Goal: Task Accomplishment & Management: Manage account settings

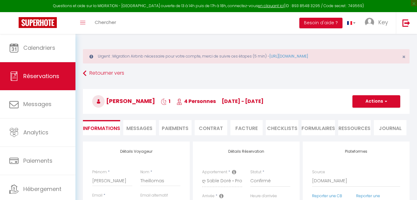
select select "71068"
select select "16:00"
select select "10:00"
select select "2"
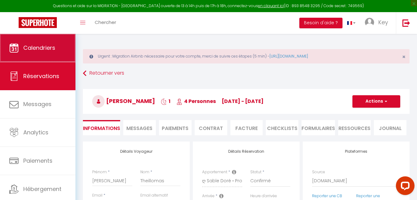
click at [50, 47] on span "Calendriers" at bounding box center [39, 48] width 32 height 8
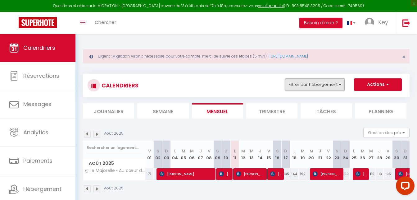
click at [309, 88] on button "Filtrer par hébergement" at bounding box center [315, 84] width 60 height 12
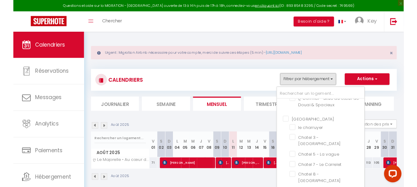
scroll to position [224, 0]
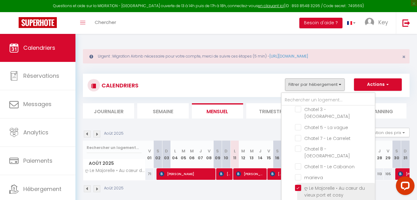
click at [299, 184] on input "ღ Le Majorelle • Au cœur du vieux port et cosy" at bounding box center [334, 187] width 78 height 6
checkbox input "false"
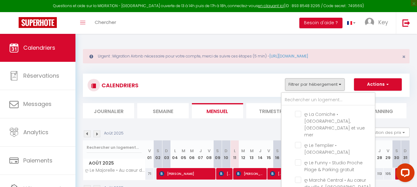
scroll to position [1630, 0]
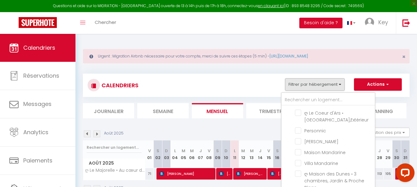
click at [292, 151] on div "CALENDRIERS Filtrer par hébergement Douai ღ Fabrik • Parking sécurisé & Wifi fi…" at bounding box center [246, 133] width 327 height 131
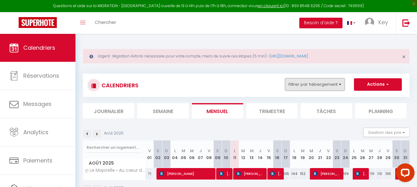
click at [311, 84] on button "Filtrer par hébergement" at bounding box center [315, 84] width 60 height 12
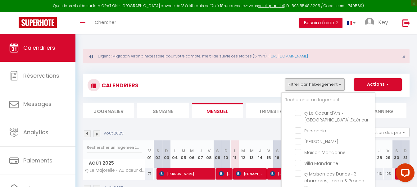
checkbox input "true"
checkbox input "false"
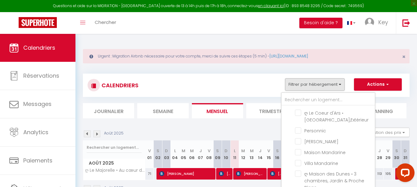
checkbox input "false"
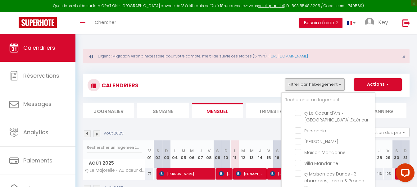
checkbox input "false"
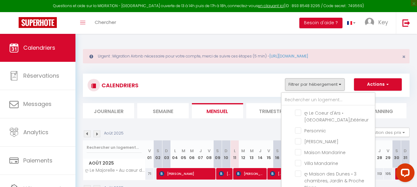
checkbox input "false"
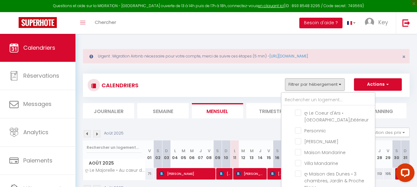
checkbox input "false"
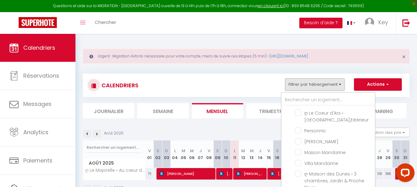
checkbox input "false"
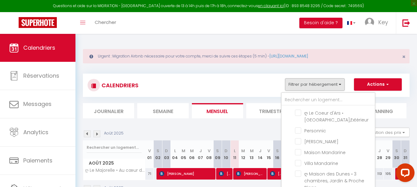
checkbox input "false"
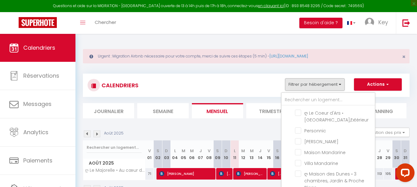
checkbox input "false"
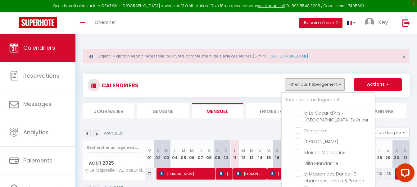
checkbox input "false"
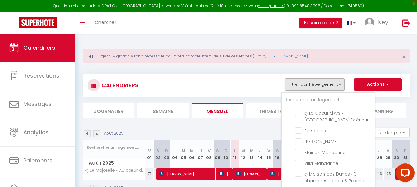
checkbox input "false"
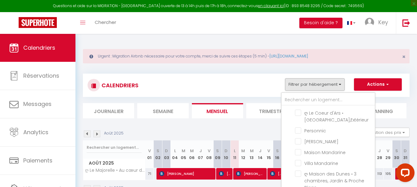
checkbox input "false"
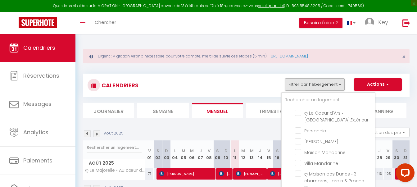
checkbox input "false"
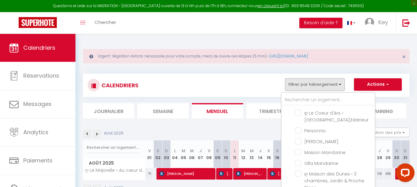
checkbox input "false"
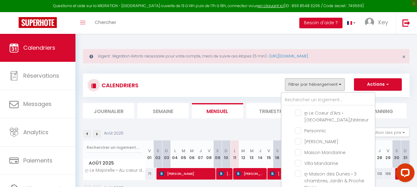
checkbox input "false"
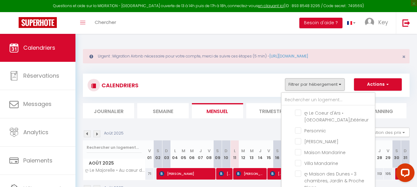
checkbox input "false"
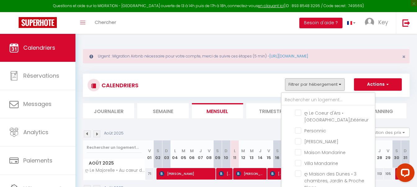
checkbox input "false"
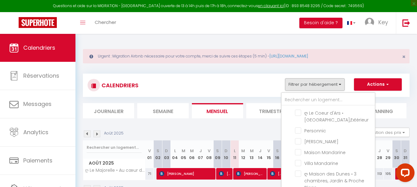
checkbox input "false"
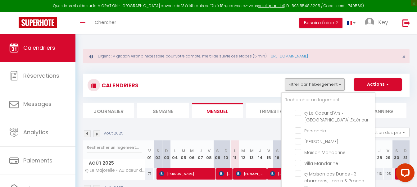
checkbox input "false"
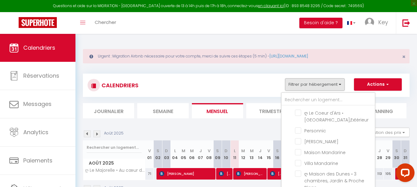
checkbox input "false"
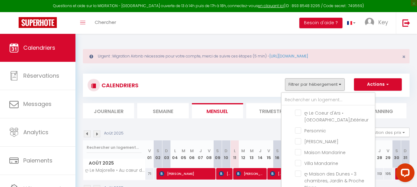
checkbox input "false"
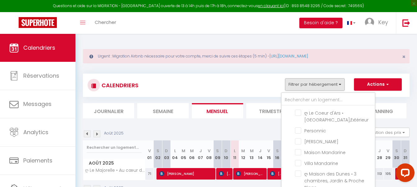
checkbox input "false"
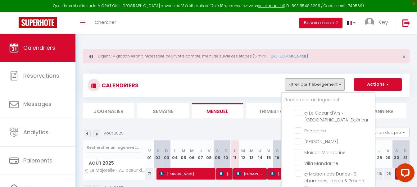
checkbox input "true"
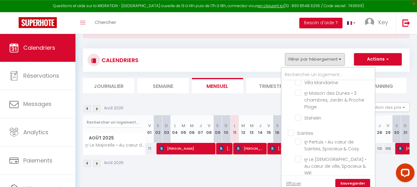
scroll to position [34, 0]
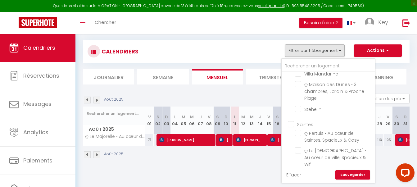
click at [342, 177] on link "Sauvegarder" at bounding box center [352, 174] width 35 height 9
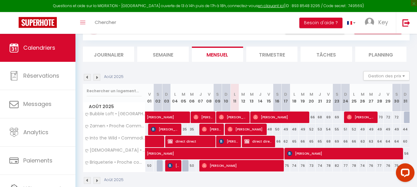
scroll to position [67, 0]
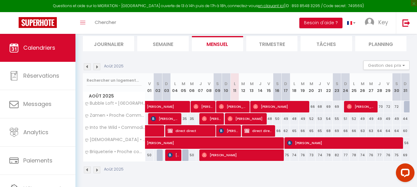
click at [222, 118] on div "35" at bounding box center [226, 118] width 9 height 11
click at [218, 120] on span "[PERSON_NAME]" at bounding box center [212, 119] width 20 height 12
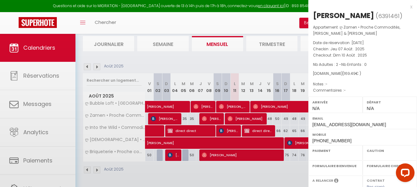
select select "OK"
select select "0"
select select "1"
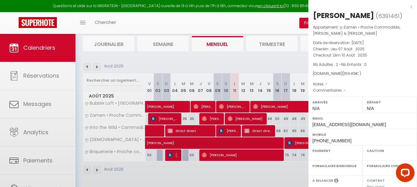
select select
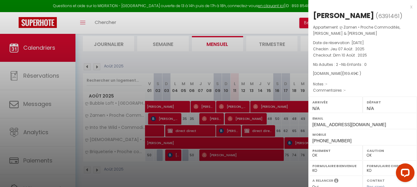
click at [218, 120] on div at bounding box center [208, 93] width 417 height 187
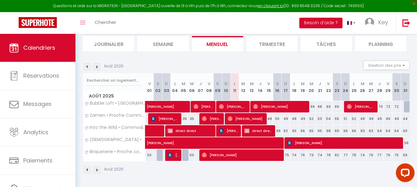
click at [227, 130] on span "[PERSON_NAME]" at bounding box center [229, 131] width 20 height 12
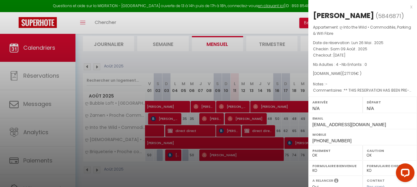
click at [227, 130] on div at bounding box center [208, 93] width 417 height 187
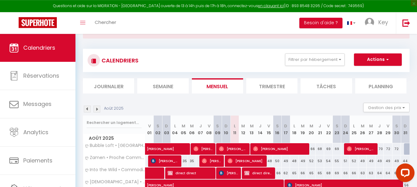
scroll to position [4, 0]
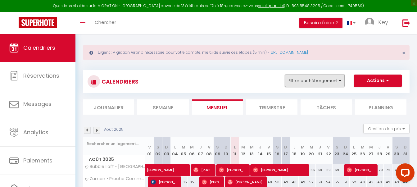
click at [325, 80] on button "Filtrer par hébergement" at bounding box center [315, 81] width 60 height 12
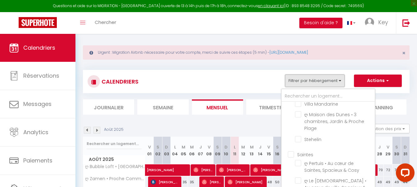
scroll to position [67, 0]
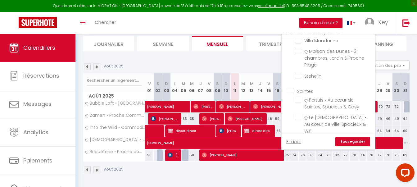
checkbox input "false"
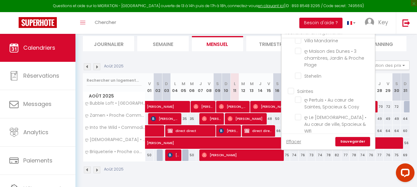
checkbox input "false"
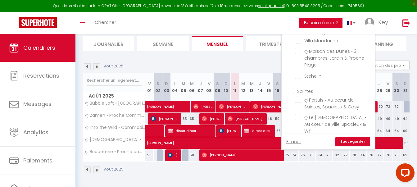
checkbox input "false"
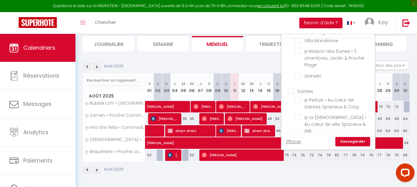
checkbox input "false"
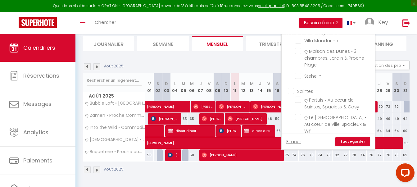
checkbox input "false"
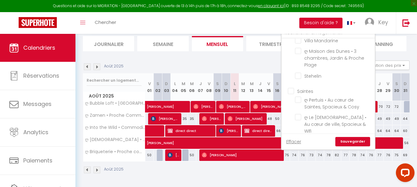
checkbox input "false"
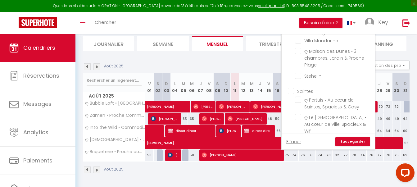
checkbox input "false"
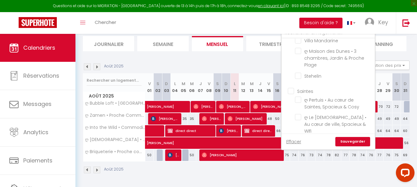
checkbox input "false"
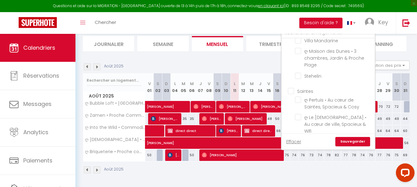
checkbox input "false"
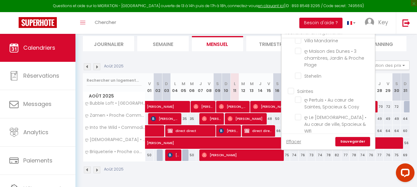
checkbox input "false"
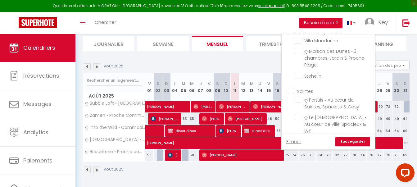
checkbox input "false"
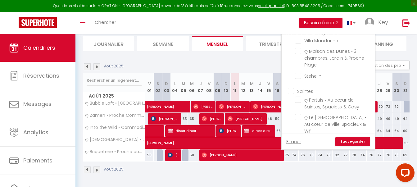
checkbox input "false"
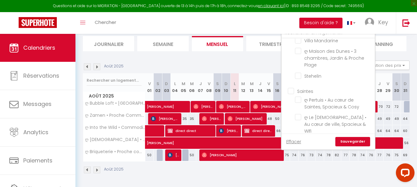
checkbox input "false"
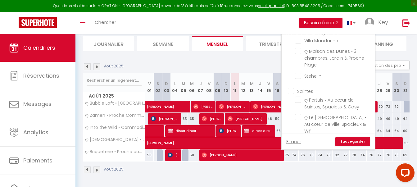
checkbox input "false"
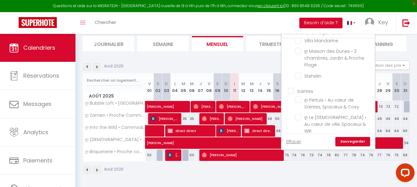
checkbox input "false"
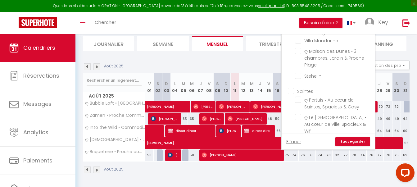
checkbox input "false"
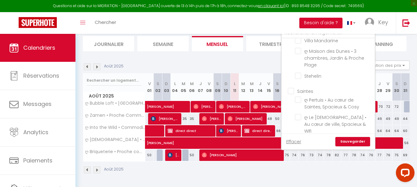
click at [352, 144] on link "Sauvegarder" at bounding box center [352, 141] width 35 height 9
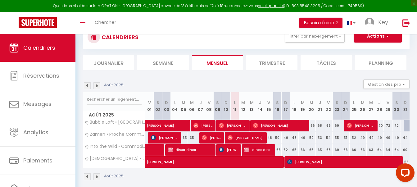
scroll to position [55, 0]
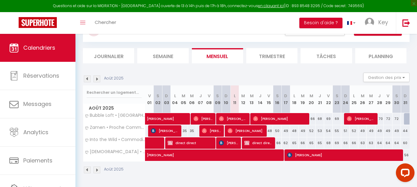
click at [232, 118] on span "[PERSON_NAME]" at bounding box center [233, 119] width 28 height 12
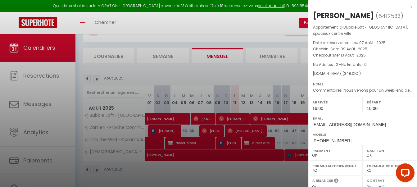
click at [232, 118] on div at bounding box center [208, 93] width 417 height 187
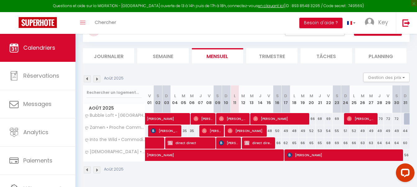
click at [218, 132] on span "[PERSON_NAME]" at bounding box center [212, 131] width 20 height 12
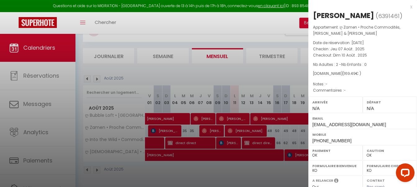
click at [218, 132] on div at bounding box center [208, 93] width 417 height 187
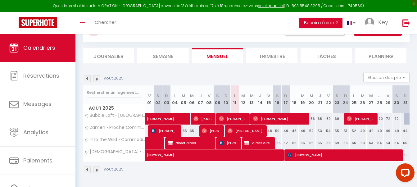
click at [242, 122] on span "[PERSON_NAME]" at bounding box center [233, 119] width 28 height 12
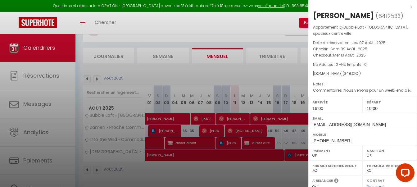
click at [242, 122] on div at bounding box center [208, 93] width 417 height 187
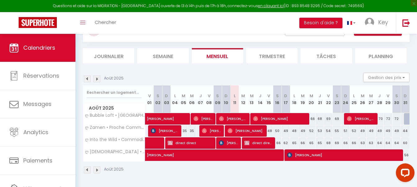
click at [271, 119] on span "[PERSON_NAME]" at bounding box center [279, 119] width 53 height 12
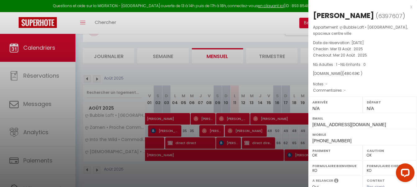
click at [271, 119] on div at bounding box center [208, 93] width 417 height 187
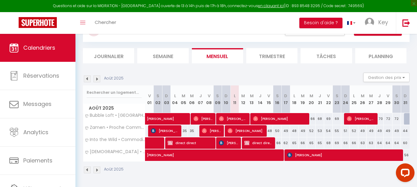
click at [363, 123] on span "[PERSON_NAME]" at bounding box center [361, 119] width 28 height 12
click at [0, 0] on label "Email" at bounding box center [0, 0] width 0 height 0
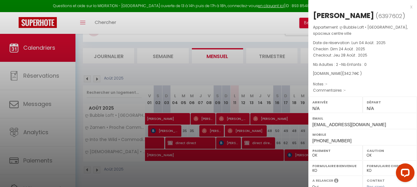
click at [236, 114] on div at bounding box center [208, 93] width 417 height 187
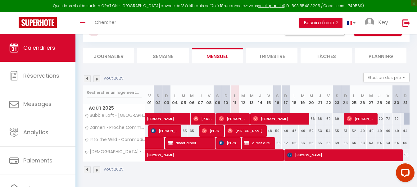
click at [207, 132] on img at bounding box center [204, 130] width 5 height 5
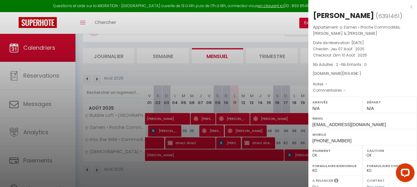
click at [207, 132] on div at bounding box center [208, 93] width 417 height 187
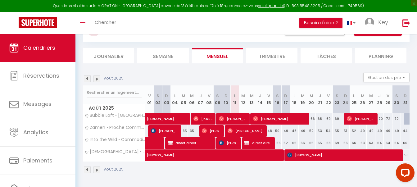
click at [252, 131] on span "[PERSON_NAME]" at bounding box center [246, 131] width 36 height 12
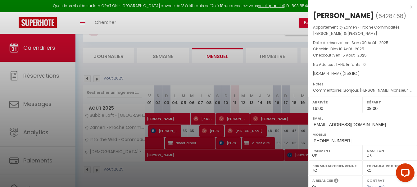
click at [252, 131] on div at bounding box center [208, 93] width 417 height 187
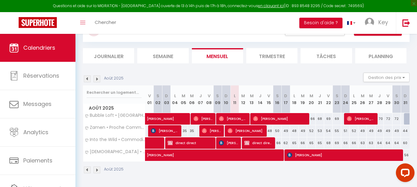
click at [223, 144] on img at bounding box center [221, 142] width 5 height 5
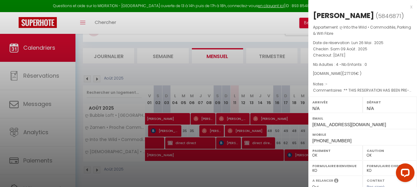
click at [224, 144] on div at bounding box center [208, 93] width 417 height 187
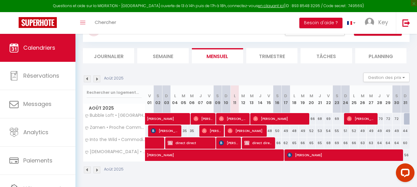
click at [268, 144] on span "direct direct" at bounding box center [258, 143] width 28 height 12
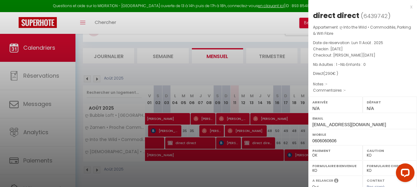
click at [236, 160] on div at bounding box center [208, 93] width 417 height 187
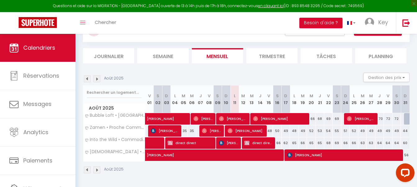
click at [260, 139] on span "direct direct" at bounding box center [258, 143] width 28 height 12
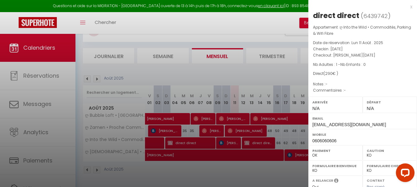
click at [227, 162] on div at bounding box center [208, 93] width 417 height 187
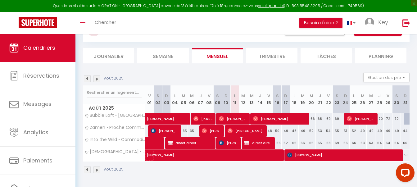
click at [278, 153] on span "[PERSON_NAME]" at bounding box center [261, 152] width 228 height 12
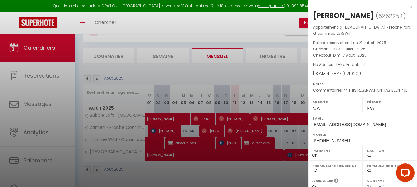
click at [269, 153] on div at bounding box center [208, 93] width 417 height 187
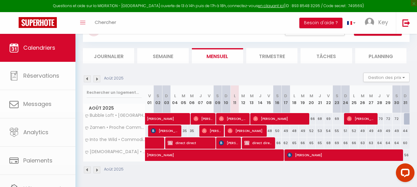
click at [309, 157] on span "[PERSON_NAME]" at bounding box center [343, 155] width 112 height 12
